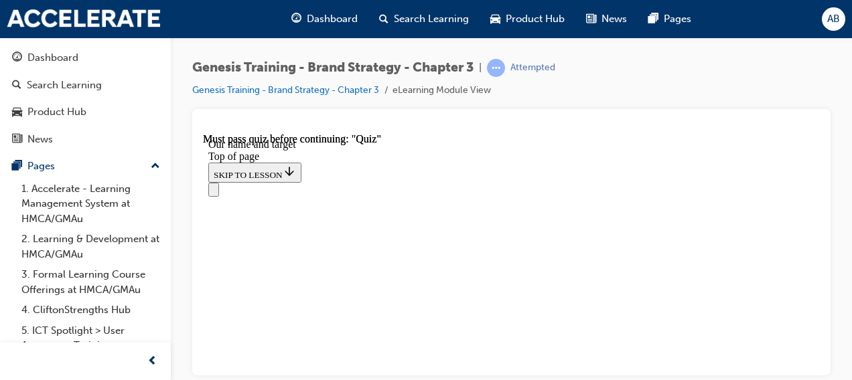
scroll to position [1116, 0]
click at [410, 13] on span "Search Learning" at bounding box center [431, 18] width 75 height 15
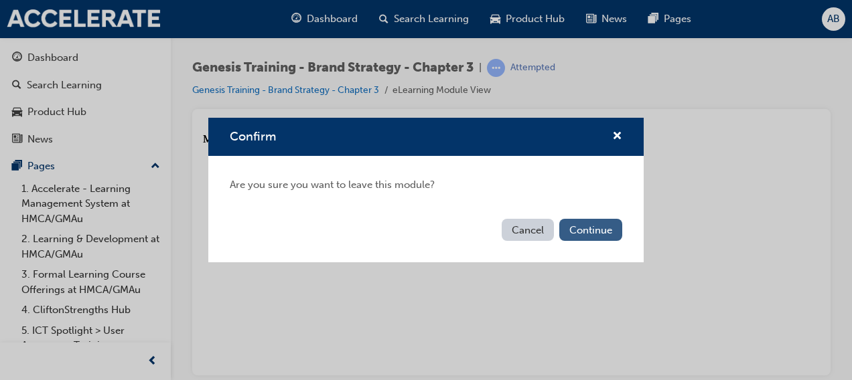
click at [574, 230] on button "Continue" at bounding box center [590, 230] width 63 height 22
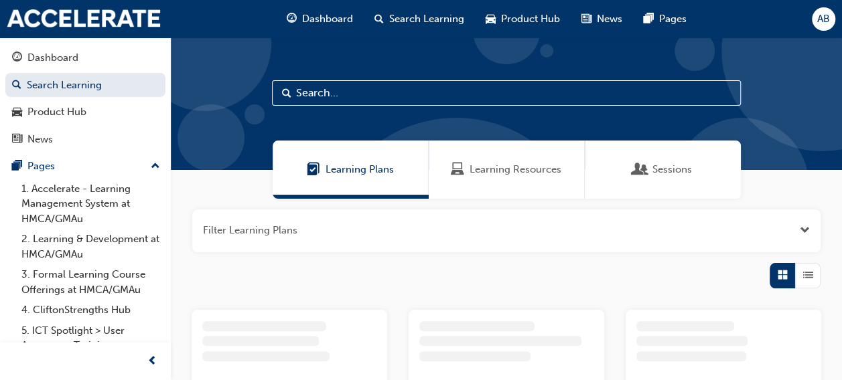
click at [327, 88] on input "text" at bounding box center [506, 92] width 469 height 25
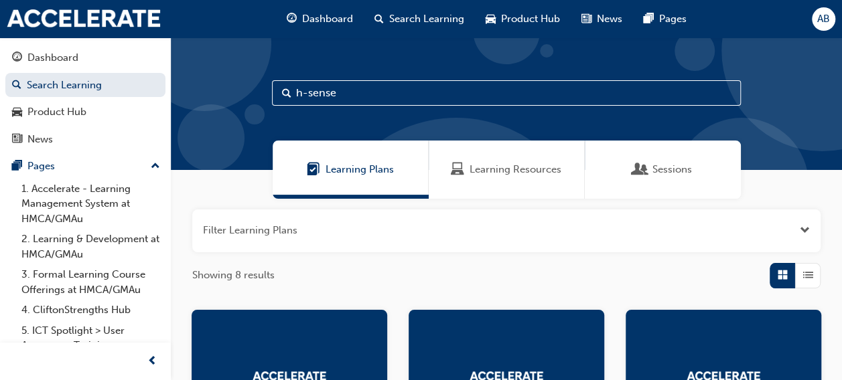
type input "h-sense"
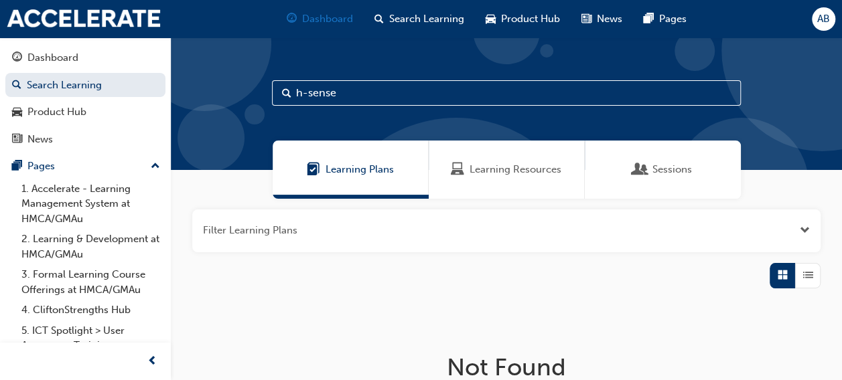
click at [320, 14] on span "Dashboard" at bounding box center [327, 18] width 51 height 15
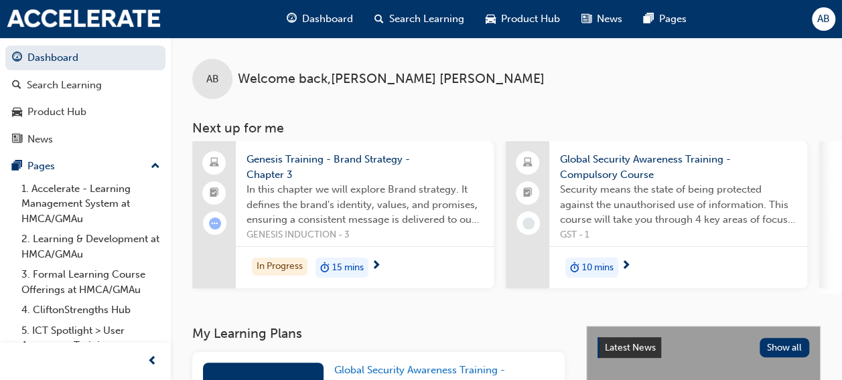
drag, startPoint x: 582, startPoint y: 167, endPoint x: 590, endPoint y: 115, distance: 52.2
click at [590, 115] on div "AB Welcome back , Alexandra Bailey Next up for me Genesis Training - Brand Stra…" at bounding box center [506, 165] width 671 height 256
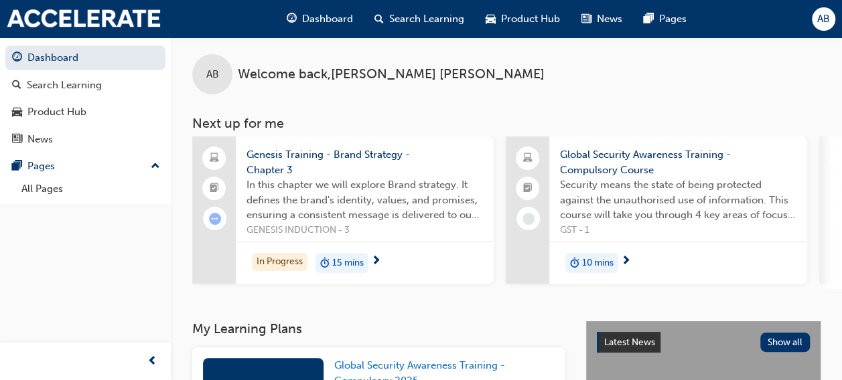
scroll to position [5, 0]
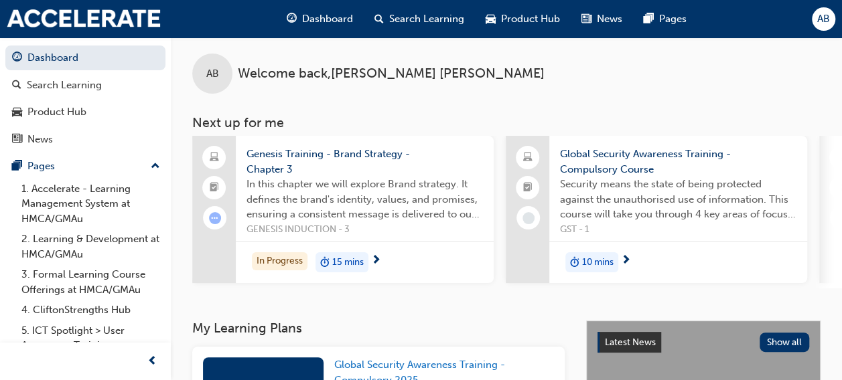
drag, startPoint x: 281, startPoint y: 166, endPoint x: 266, endPoint y: 149, distance: 22.3
click at [266, 149] on span "Genesis Training - Brand Strategy - Chapter 3" at bounding box center [364, 162] width 236 height 30
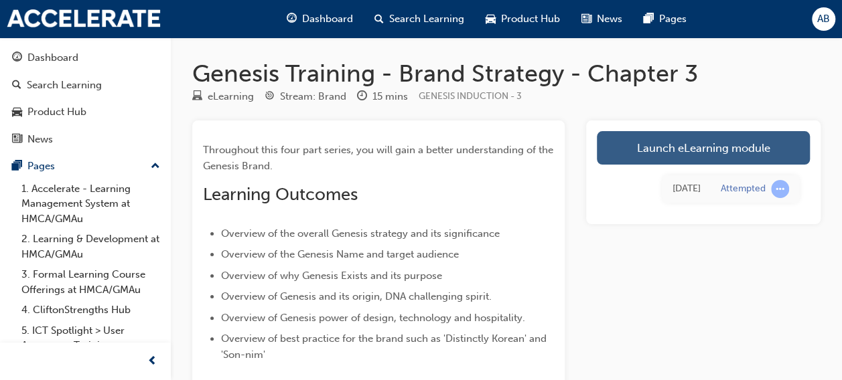
click at [667, 136] on link "Launch eLearning module" at bounding box center [703, 147] width 213 height 33
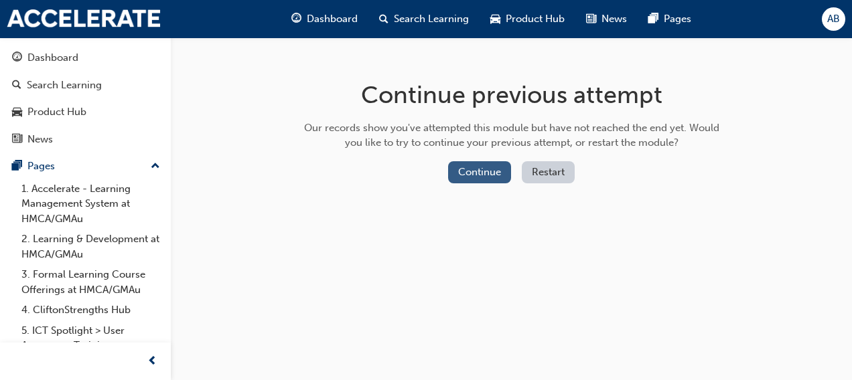
click at [487, 182] on button "Continue" at bounding box center [479, 172] width 63 height 22
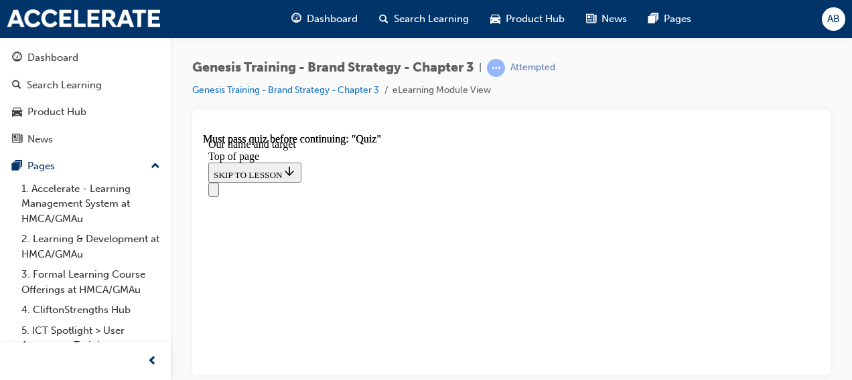
scroll to position [42, 0]
click at [605, 124] on div at bounding box center [511, 126] width 617 height 13
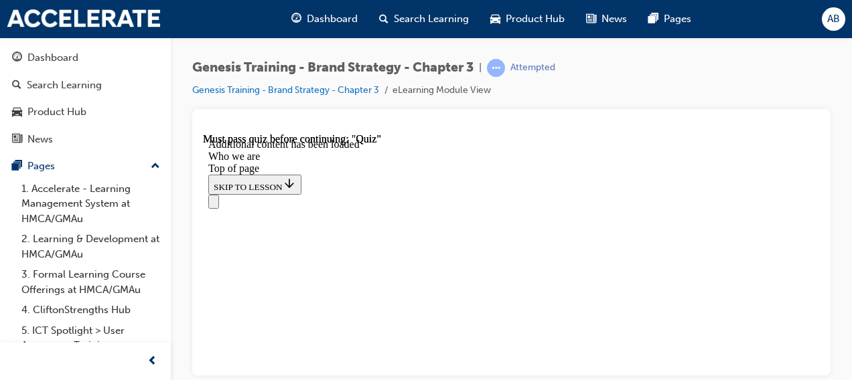
scroll to position [1195, 0]
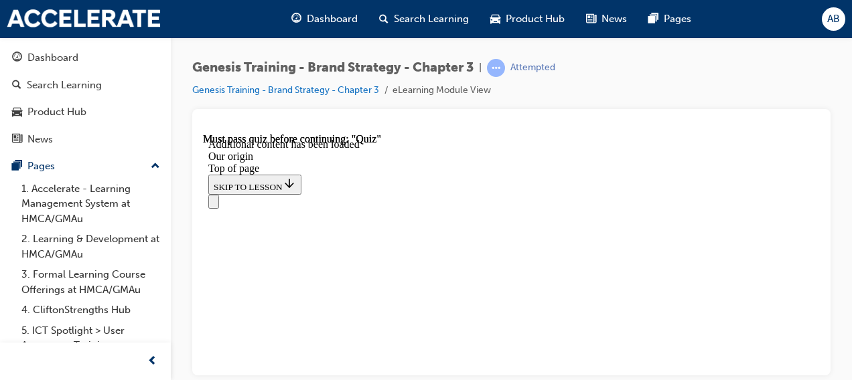
scroll to position [621, 0]
drag, startPoint x: 493, startPoint y: 273, endPoint x: 505, endPoint y: 275, distance: 12.2
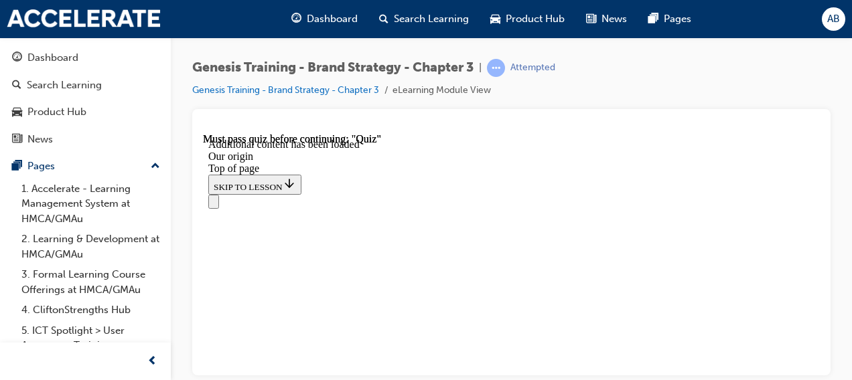
scroll to position [1966, 0]
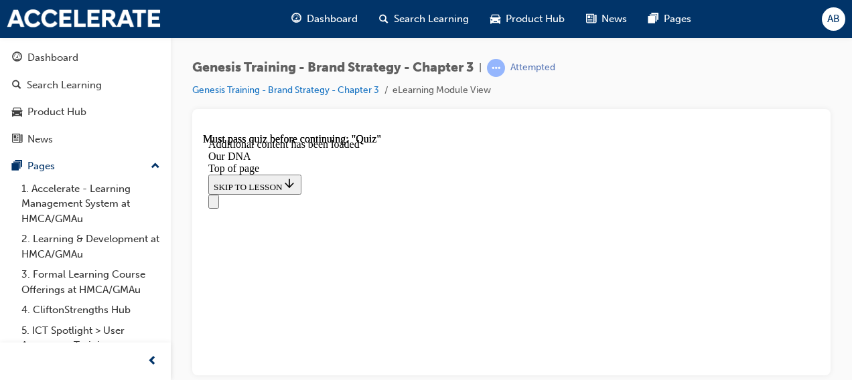
scroll to position [503, 0]
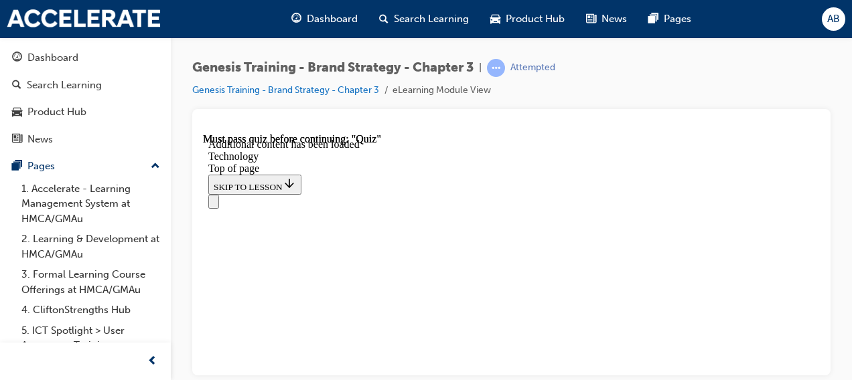
scroll to position [854, 0]
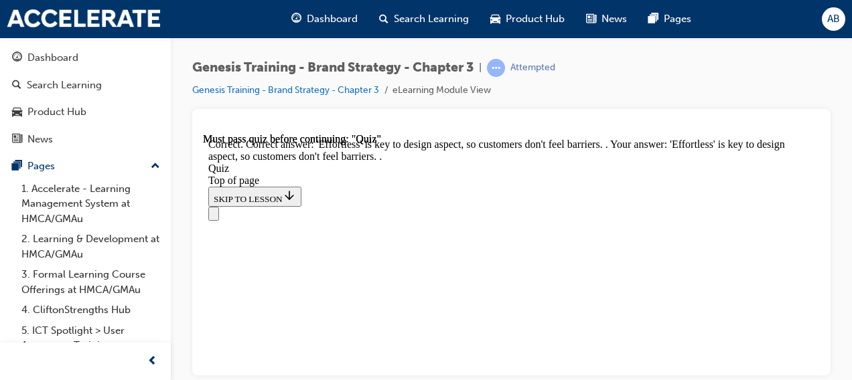
scroll to position [557, 0]
drag, startPoint x: 552, startPoint y: 235, endPoint x: 508, endPoint y: 206, distance: 52.6
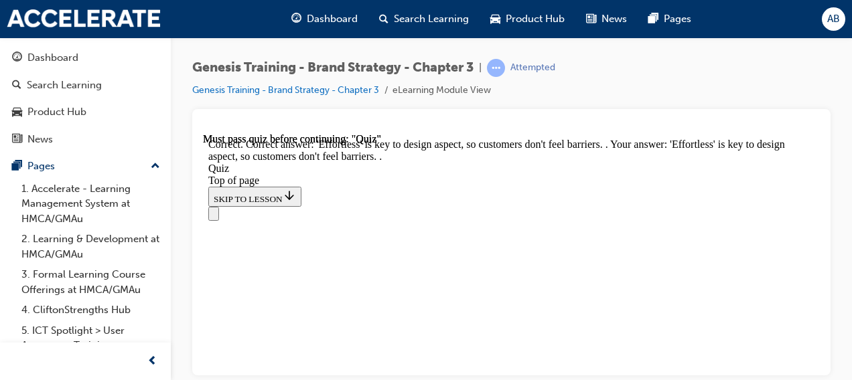
drag, startPoint x: 380, startPoint y: 176, endPoint x: 567, endPoint y: 240, distance: 198.2
drag, startPoint x: 422, startPoint y: 309, endPoint x: 549, endPoint y: 248, distance: 141.1
drag, startPoint x: 478, startPoint y: 295, endPoint x: 560, endPoint y: 297, distance: 81.7
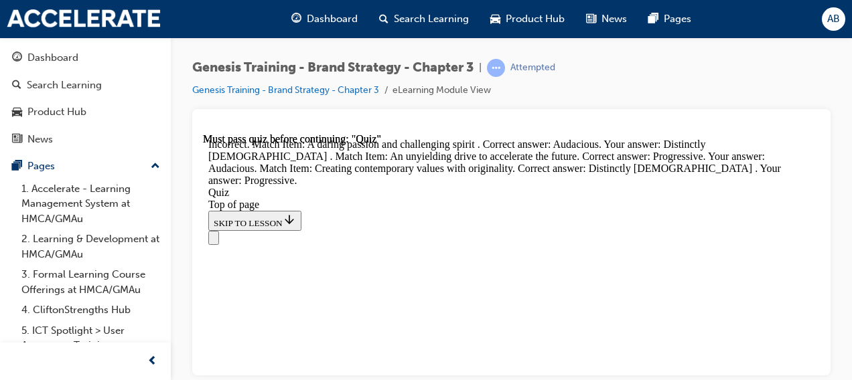
scroll to position [299, 0]
drag, startPoint x: 520, startPoint y: 323, endPoint x: 532, endPoint y: 323, distance: 12.1
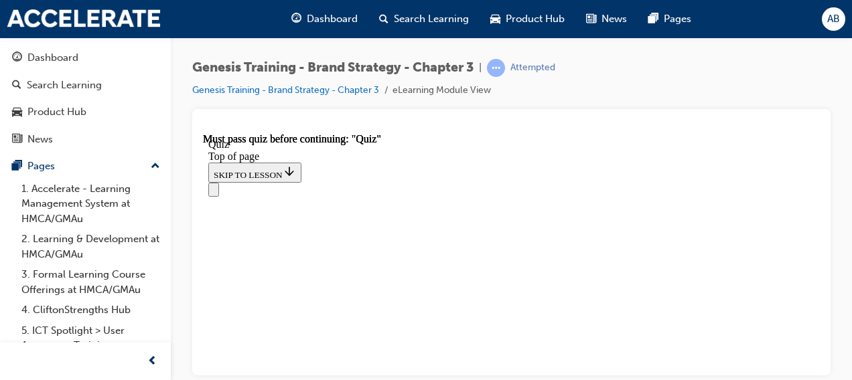
scroll to position [482, 0]
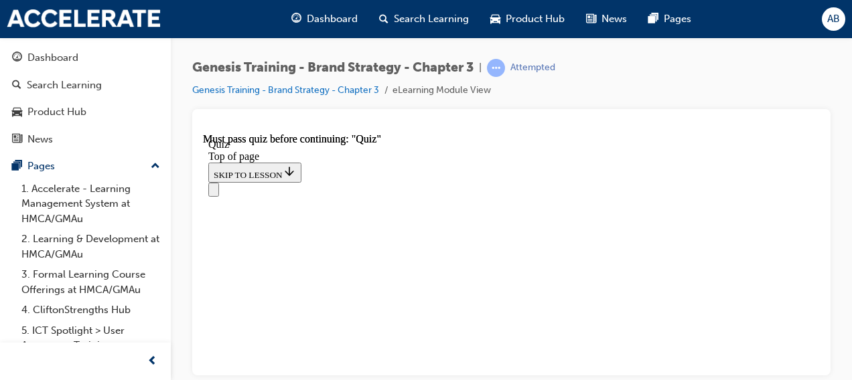
scroll to position [404, 0]
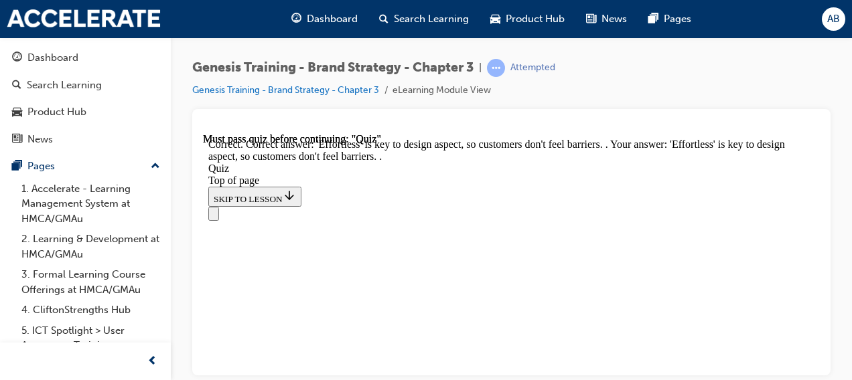
scroll to position [237, 0]
drag, startPoint x: 439, startPoint y: 253, endPoint x: 480, endPoint y: 191, distance: 74.5
drag, startPoint x: 434, startPoint y: 250, endPoint x: 466, endPoint y: 248, distance: 32.2
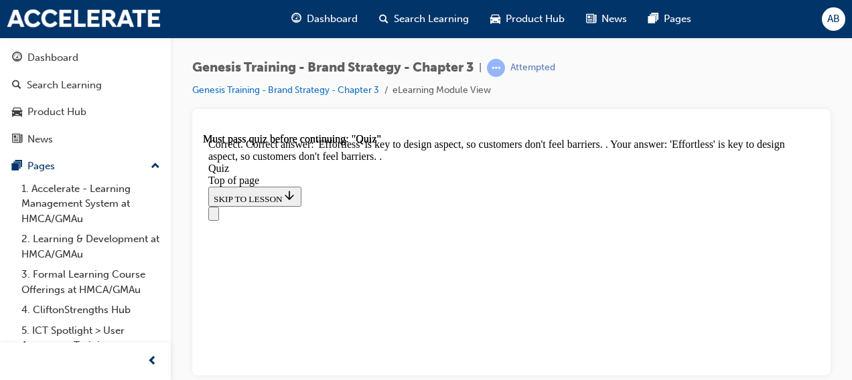
drag, startPoint x: 423, startPoint y: 289, endPoint x: 479, endPoint y: 296, distance: 56.7
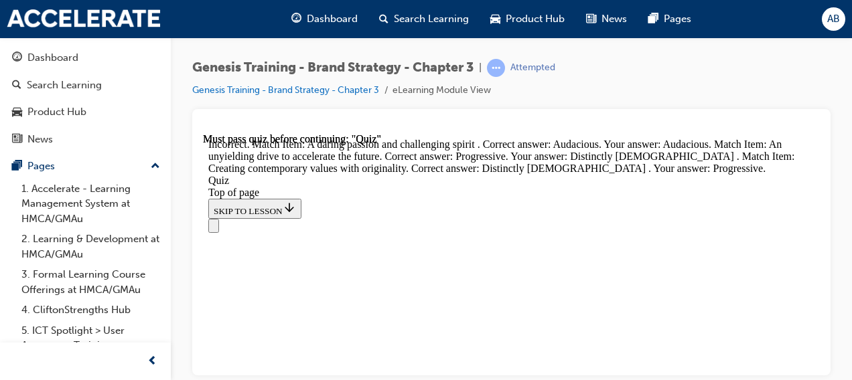
scroll to position [339, 0]
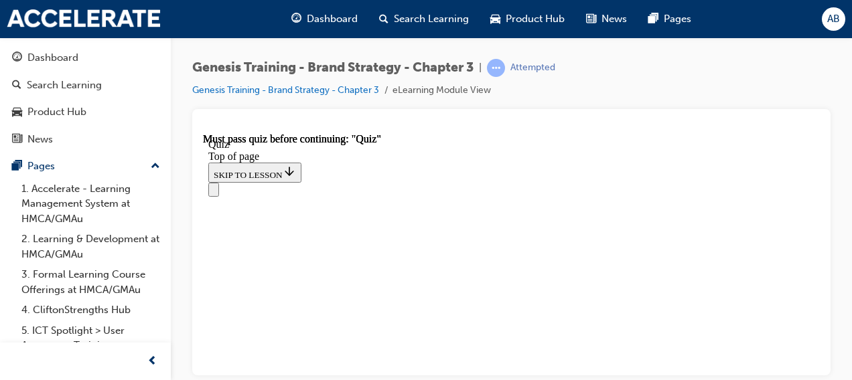
scroll to position [482, 0]
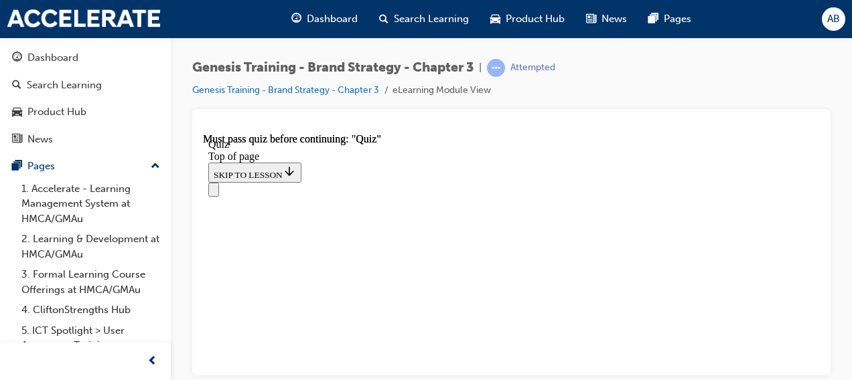
drag, startPoint x: 487, startPoint y: 267, endPoint x: 473, endPoint y: 270, distance: 13.7
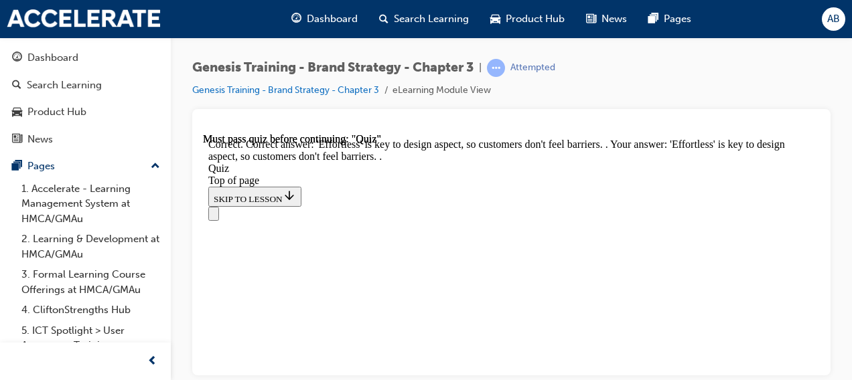
drag, startPoint x: 420, startPoint y: 187, endPoint x: 463, endPoint y: 185, distance: 42.2
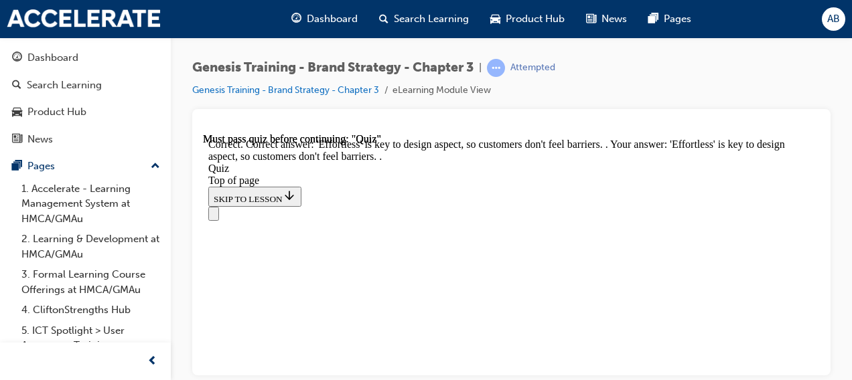
drag, startPoint x: 408, startPoint y: 263, endPoint x: 444, endPoint y: 334, distance: 79.4
drag, startPoint x: 459, startPoint y: 241, endPoint x: 451, endPoint y: 272, distance: 31.7
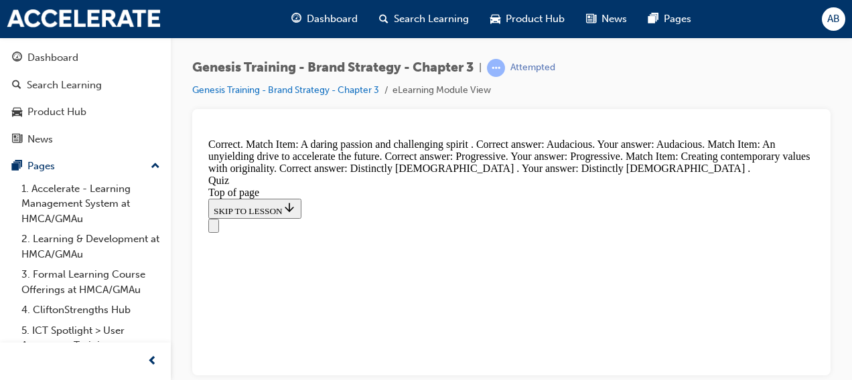
scroll to position [459, 0]
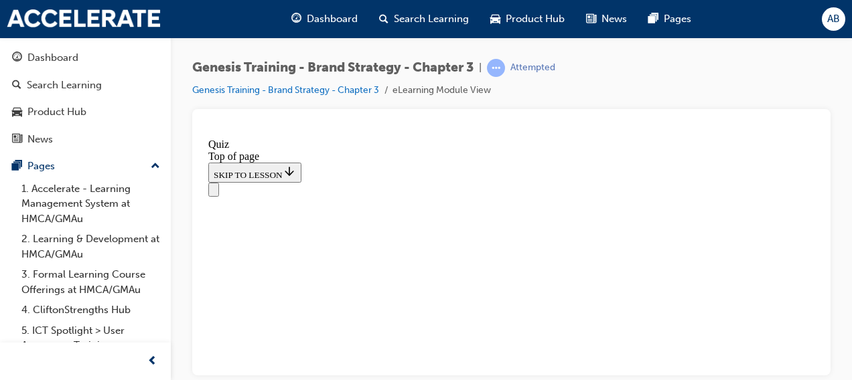
scroll to position [481, 0]
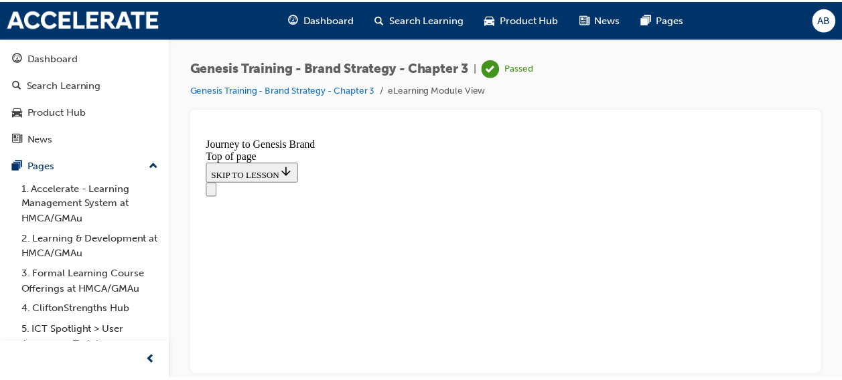
scroll to position [828, 0]
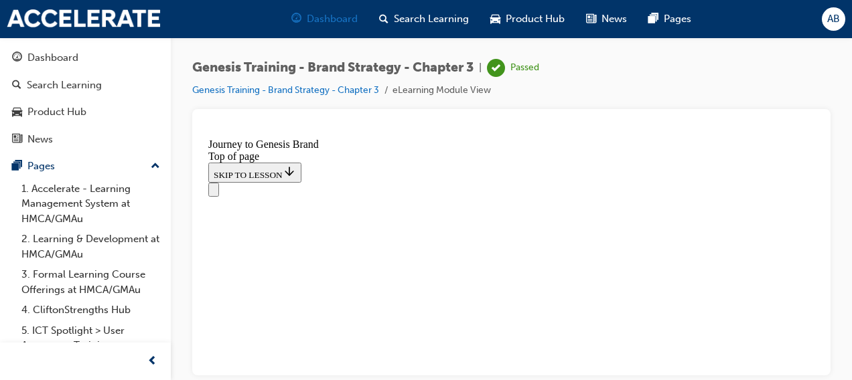
click at [316, 19] on span "Dashboard" at bounding box center [332, 18] width 51 height 15
